Goal: Check status: Check status

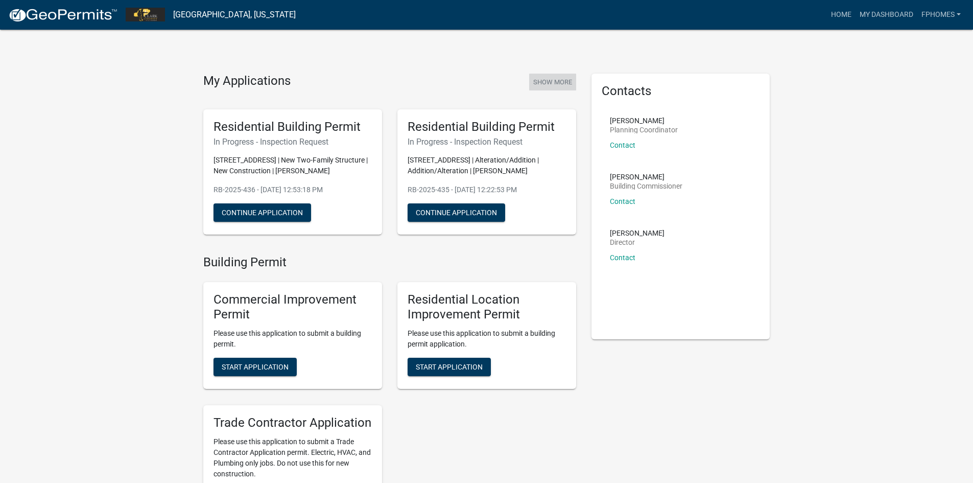
click at [554, 81] on button "Show More" at bounding box center [552, 82] width 47 height 17
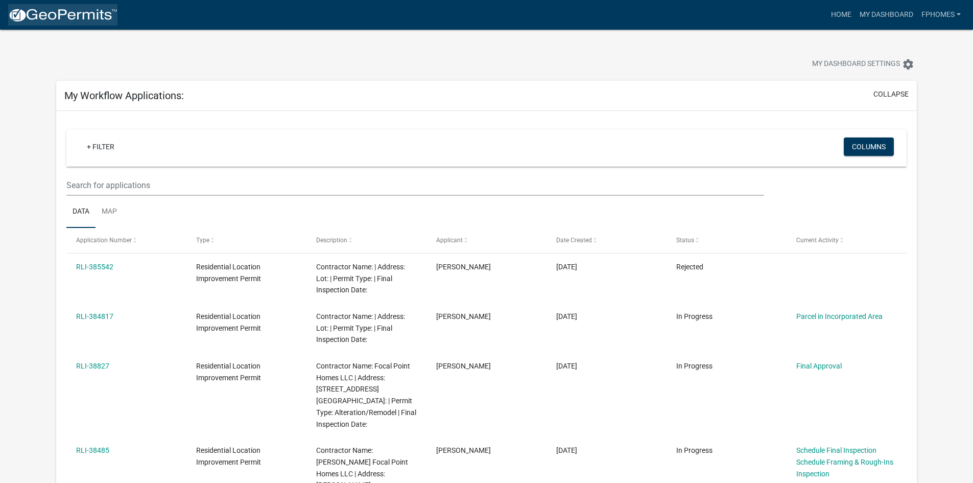
click at [72, 18] on img at bounding box center [62, 15] width 109 height 15
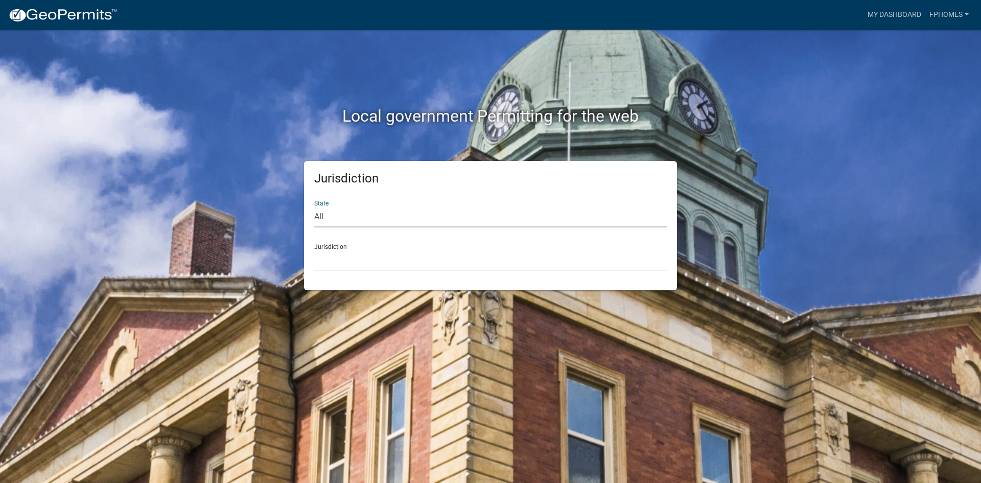
click at [319, 217] on select "All [US_STATE] [US_STATE] [US_STATE] [US_STATE] [US_STATE] [US_STATE] [US_STATE…" at bounding box center [490, 216] width 353 height 21
select select "[US_STATE]"
click at [314, 206] on select "All [US_STATE] [US_STATE] [US_STATE] [US_STATE] [US_STATE] [US_STATE] [US_STATE…" at bounding box center [490, 216] width 353 height 21
click at [337, 262] on select "City of [GEOGRAPHIC_DATA], [US_STATE] City of [GEOGRAPHIC_DATA], [US_STATE] Cit…" at bounding box center [490, 260] width 353 height 21
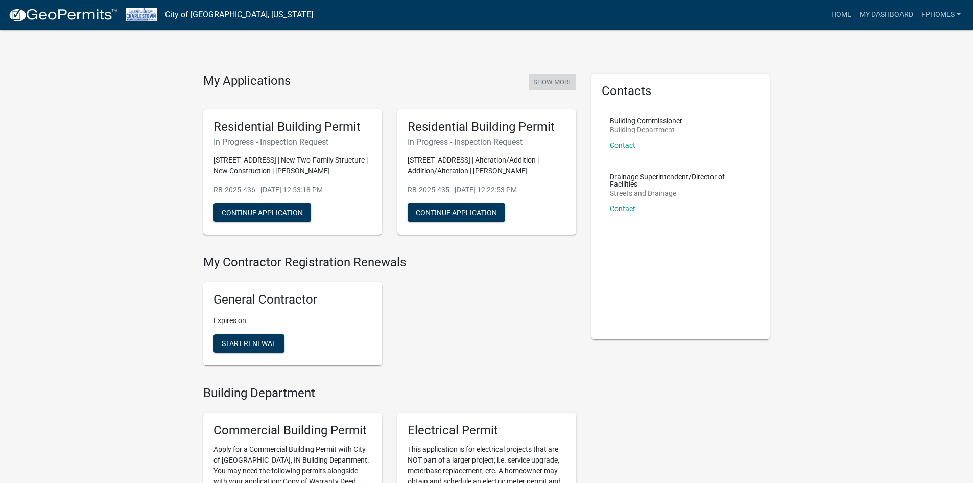
click at [558, 83] on button "Show More" at bounding box center [552, 82] width 47 height 17
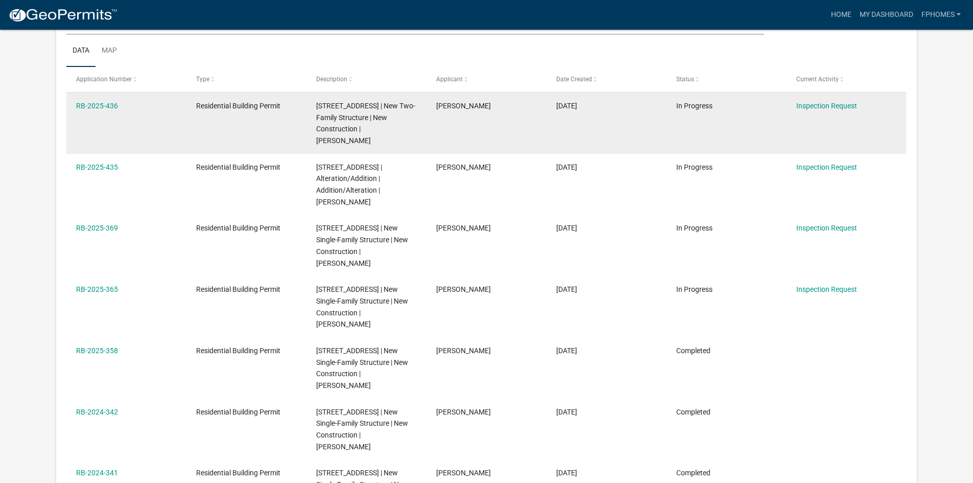
scroll to position [204, 0]
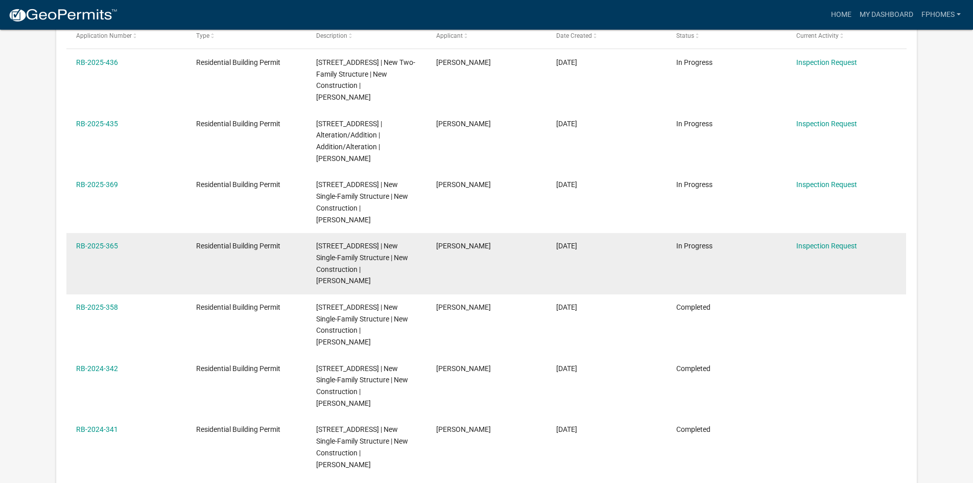
click at [352, 285] on span "[STREET_ADDRESS] | New Single-Family Structure | New Construction | [PERSON_NAM…" at bounding box center [362, 263] width 92 height 43
click at [86, 250] on link "RB-2025-365" at bounding box center [97, 246] width 42 height 8
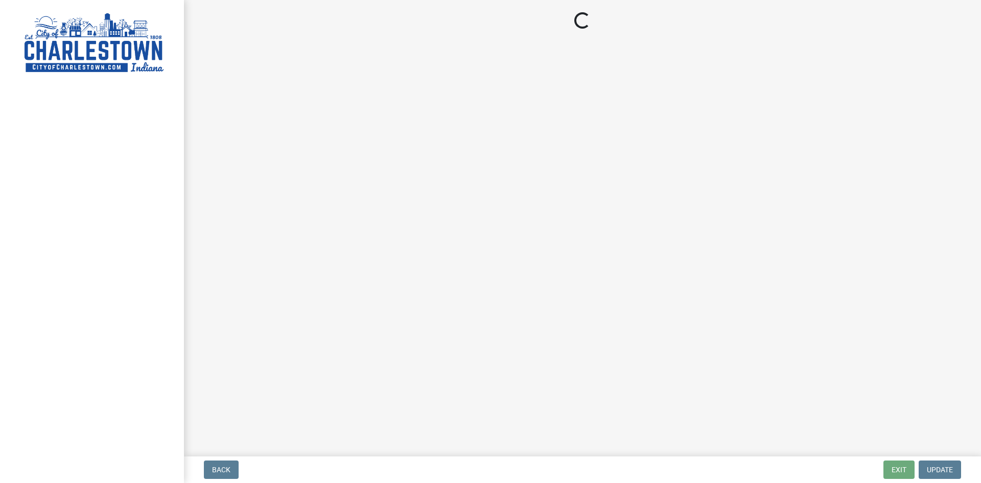
select select "18e7c4b3-438d-46af-8feb-0ae748388863"
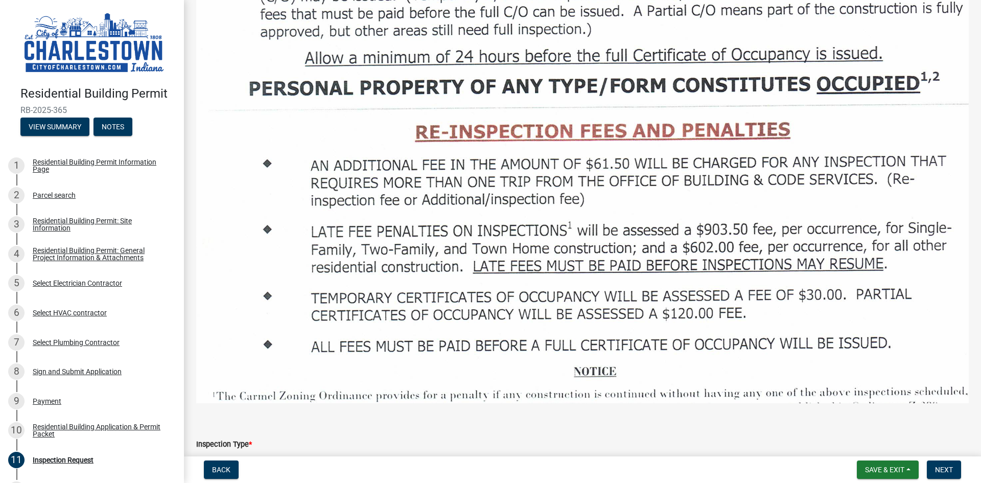
scroll to position [1584, 0]
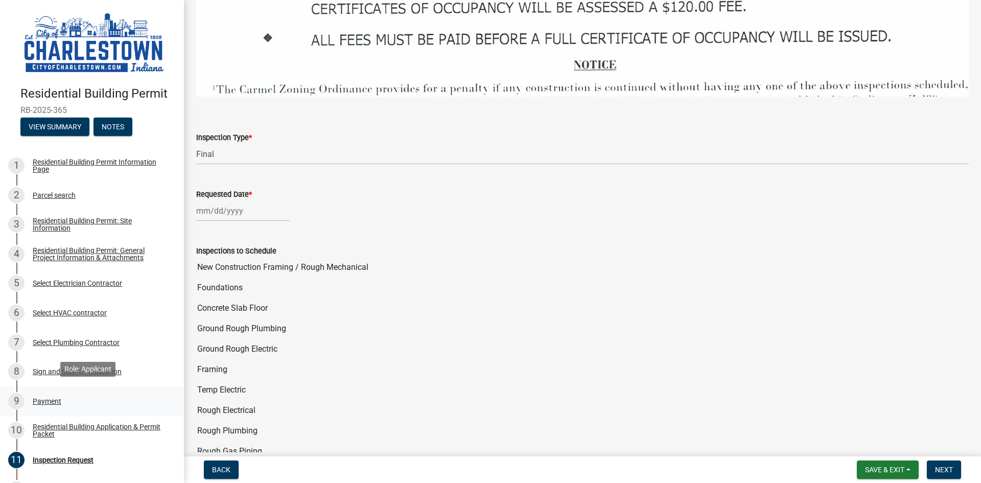
click at [49, 397] on div "Payment" at bounding box center [47, 400] width 29 height 7
